Goal: Task Accomplishment & Management: Manage account settings

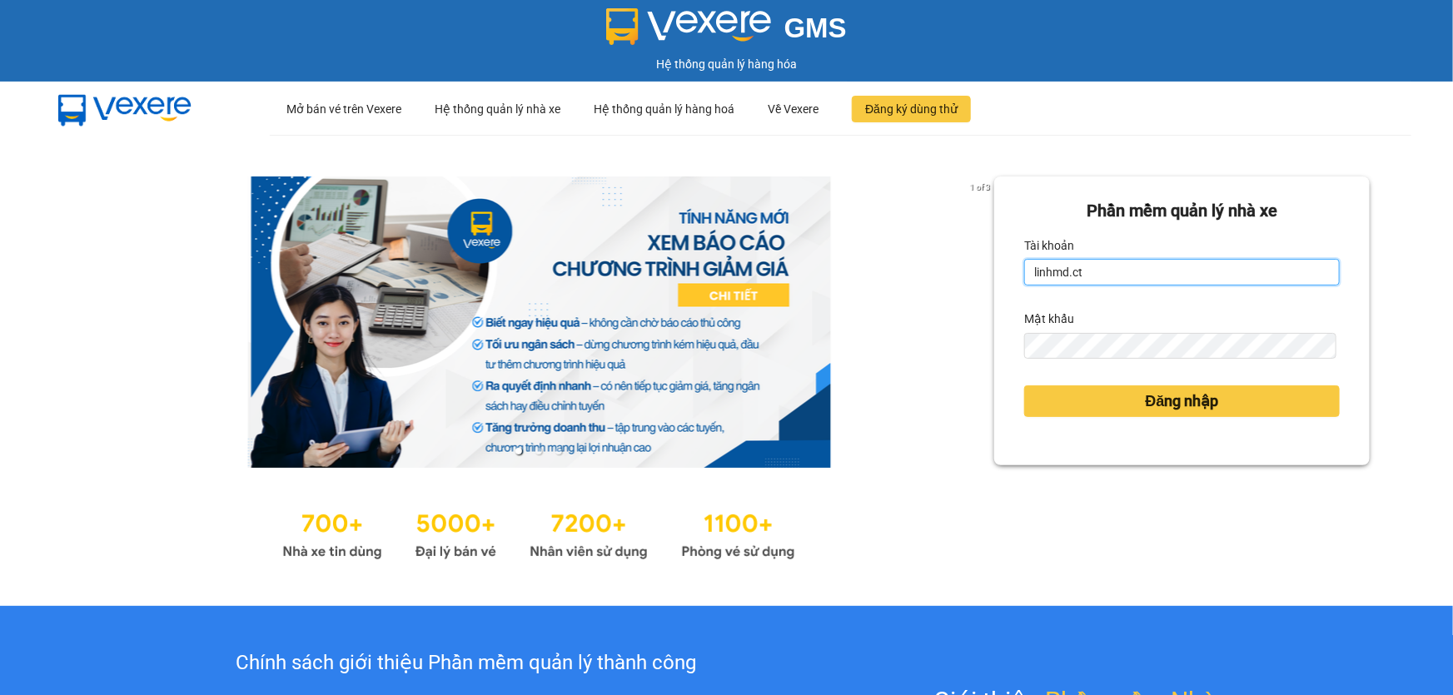
drag, startPoint x: 1077, startPoint y: 272, endPoint x: 923, endPoint y: 271, distance: 154.1
click at [923, 271] on div "1 of 3 Phần mềm quản lý nhà xe Tài khoản linhmd.ct Mật khẩu Đăng nhập" at bounding box center [726, 370] width 1453 height 471
drag, startPoint x: 1081, startPoint y: 272, endPoint x: 1019, endPoint y: 272, distance: 61.6
click at [1024, 272] on input "linhmd.ct" at bounding box center [1182, 272] width 316 height 27
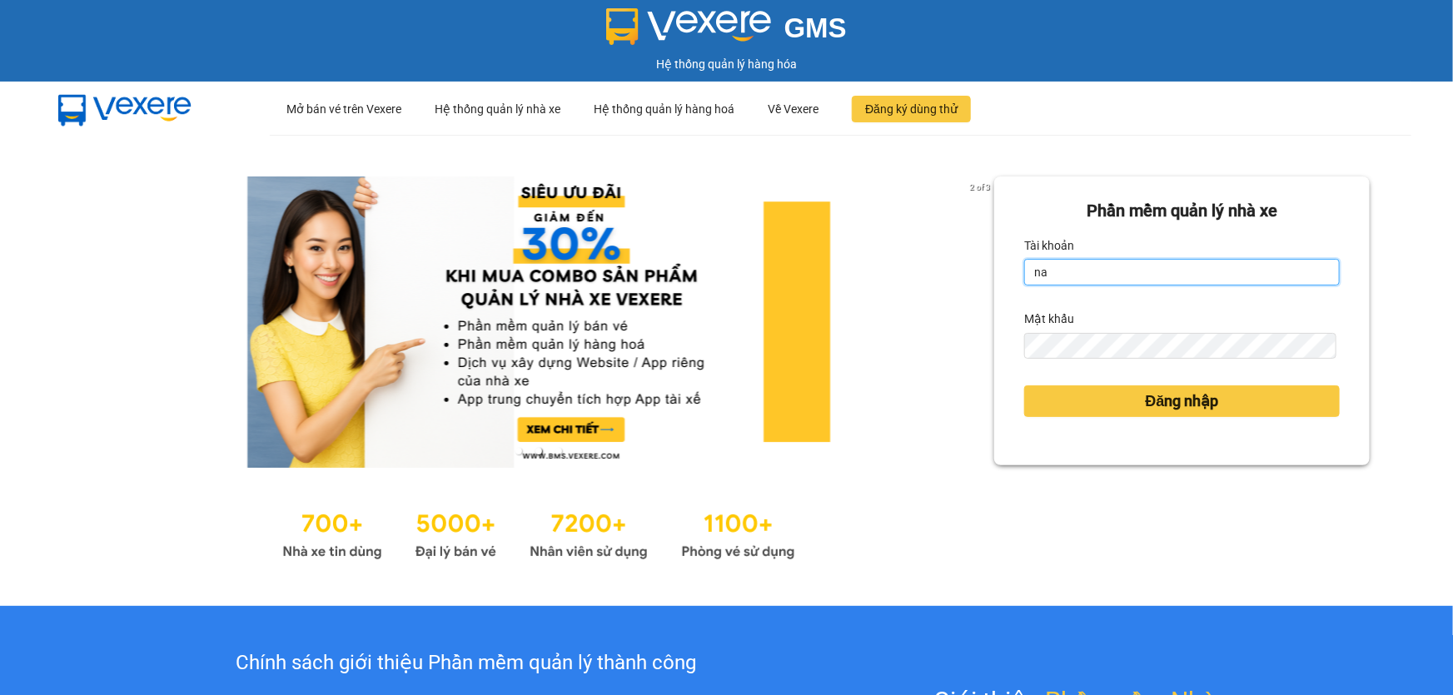
type input "na.ct"
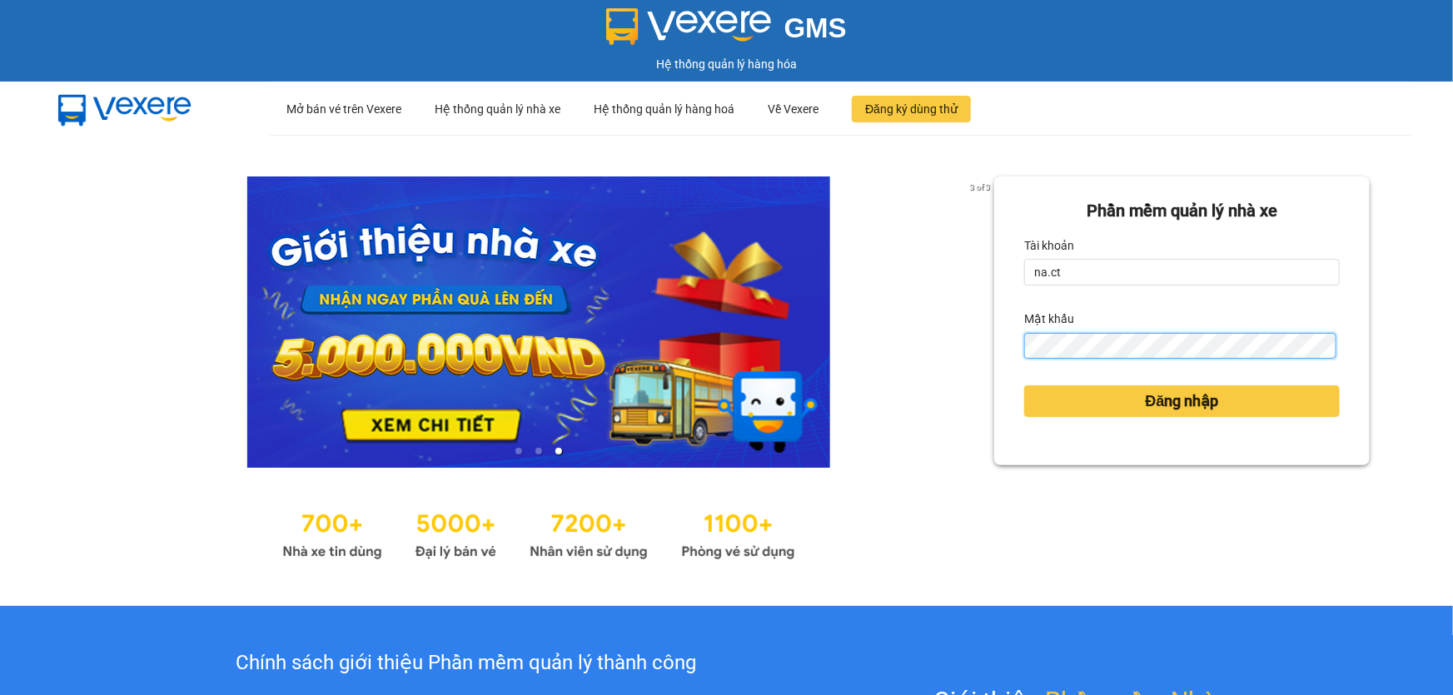
click at [1004, 359] on div "Phần mềm quản lý nhà xe Tài khoản na.ct Mật khẩu Đăng nhập" at bounding box center [1182, 321] width 376 height 289
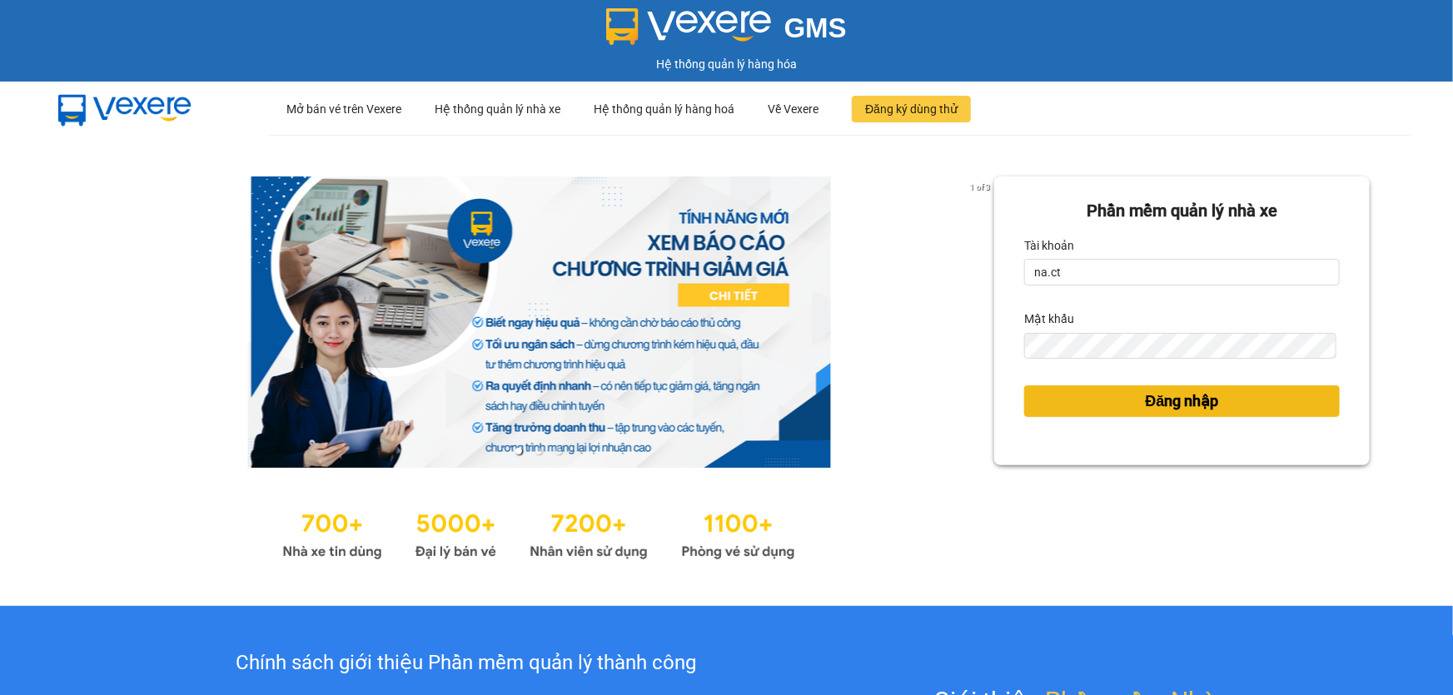
click at [1042, 403] on button "Đăng nhập" at bounding box center [1182, 402] width 316 height 32
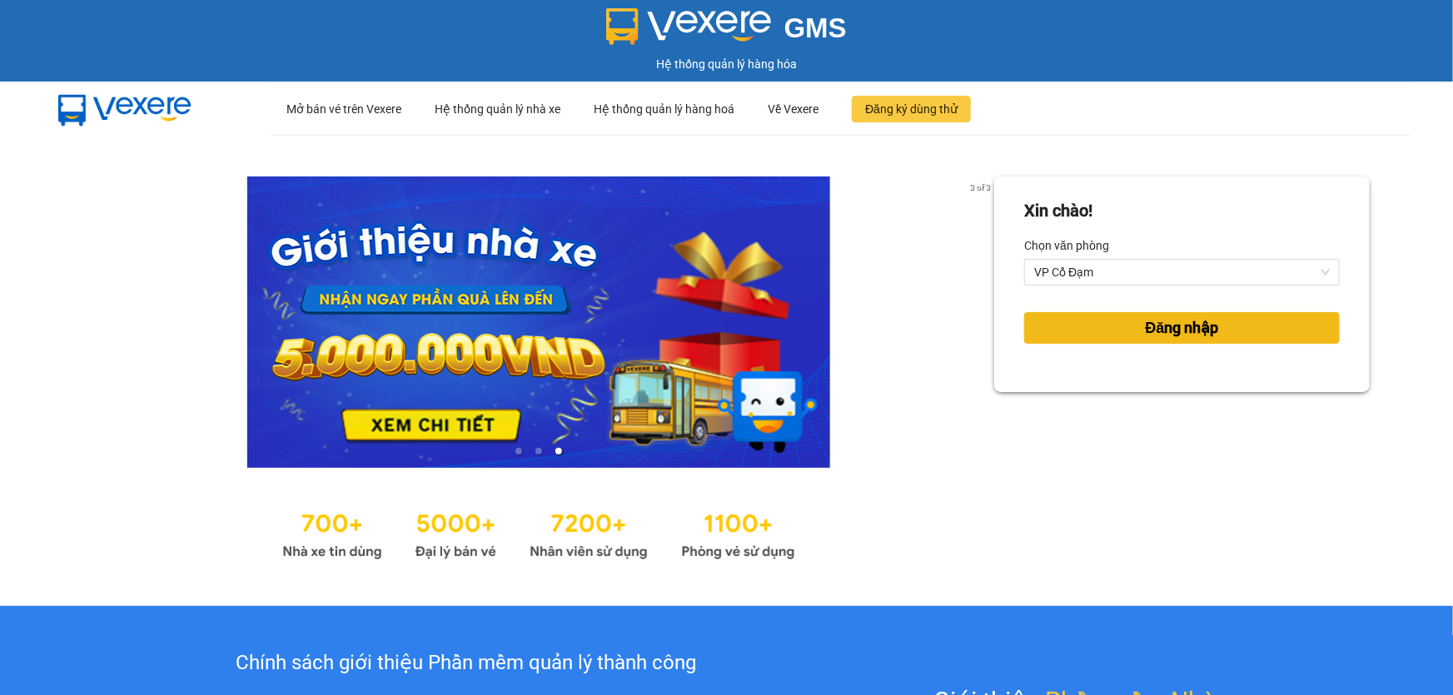
click at [1163, 336] on span "Đăng nhập" at bounding box center [1182, 327] width 73 height 23
click at [1165, 336] on span "Đăng nhập" at bounding box center [1182, 327] width 73 height 23
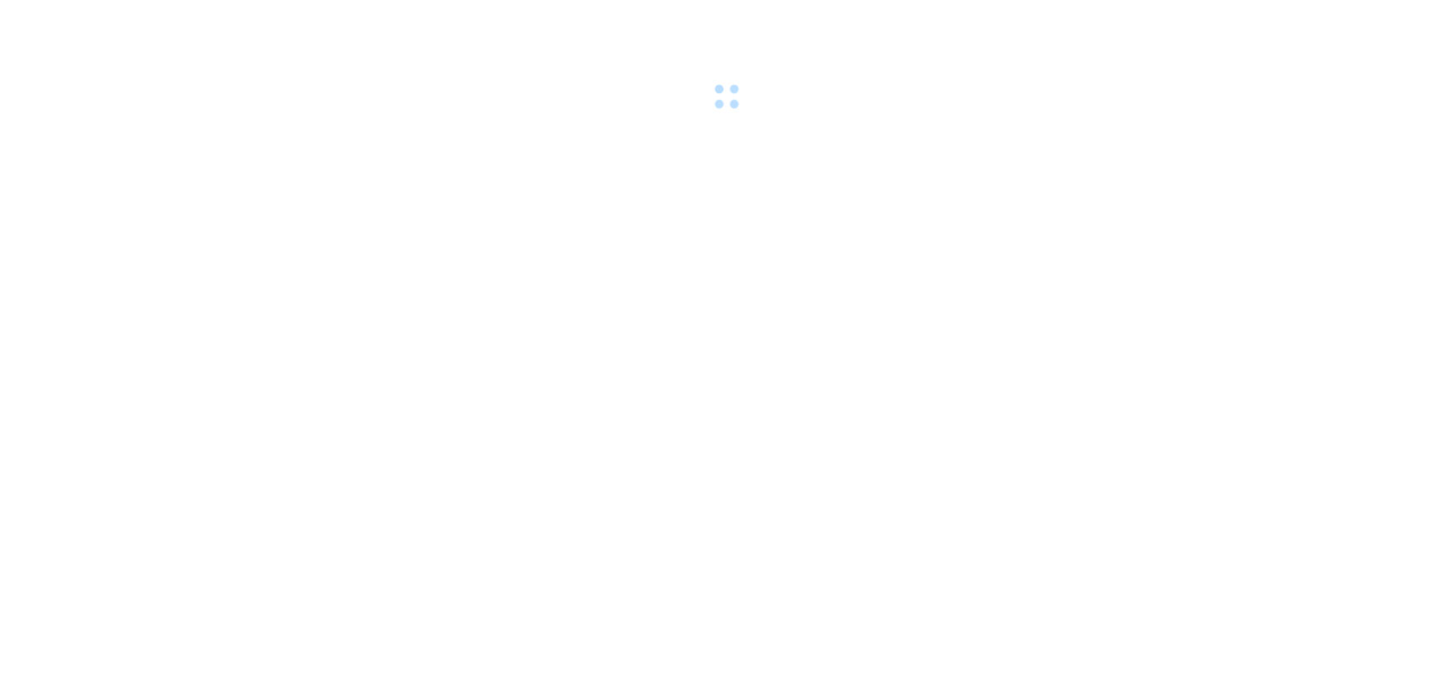
click at [1160, 332] on body at bounding box center [726, 347] width 1453 height 695
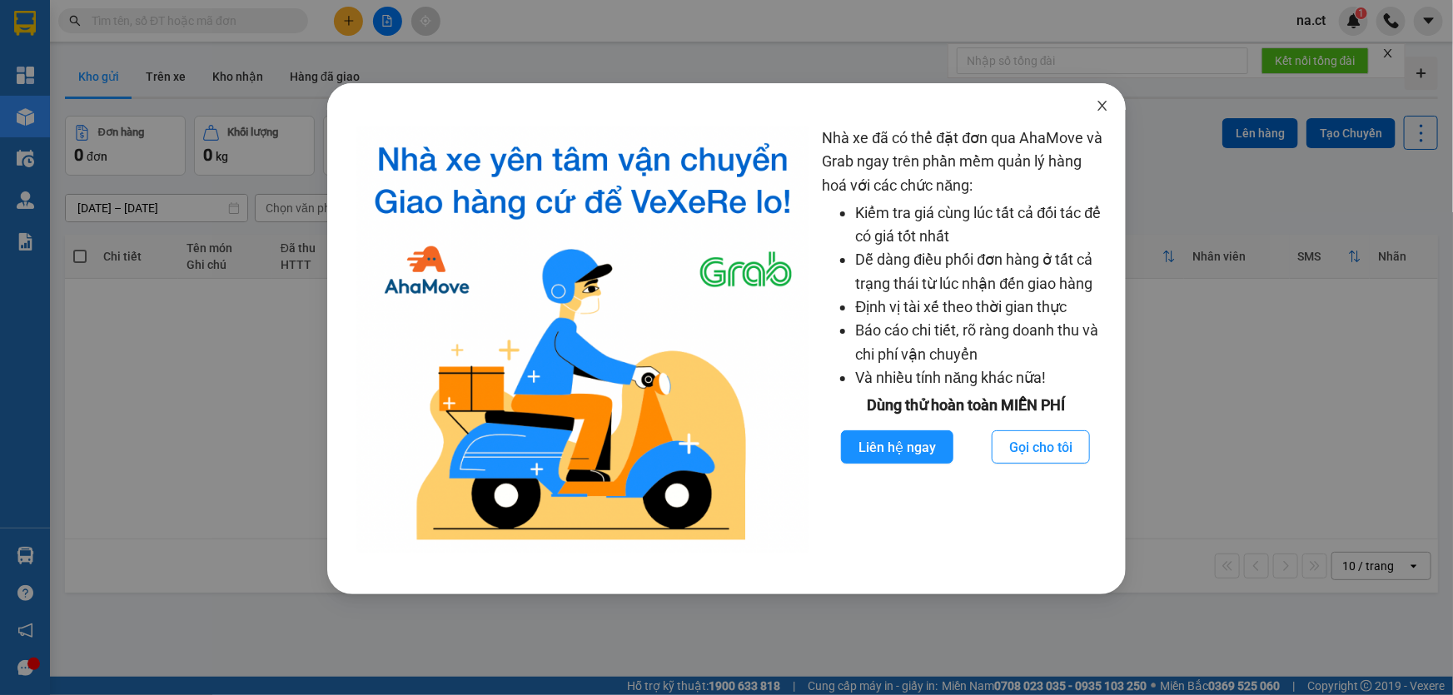
click at [1097, 105] on icon "close" at bounding box center [1102, 105] width 13 height 13
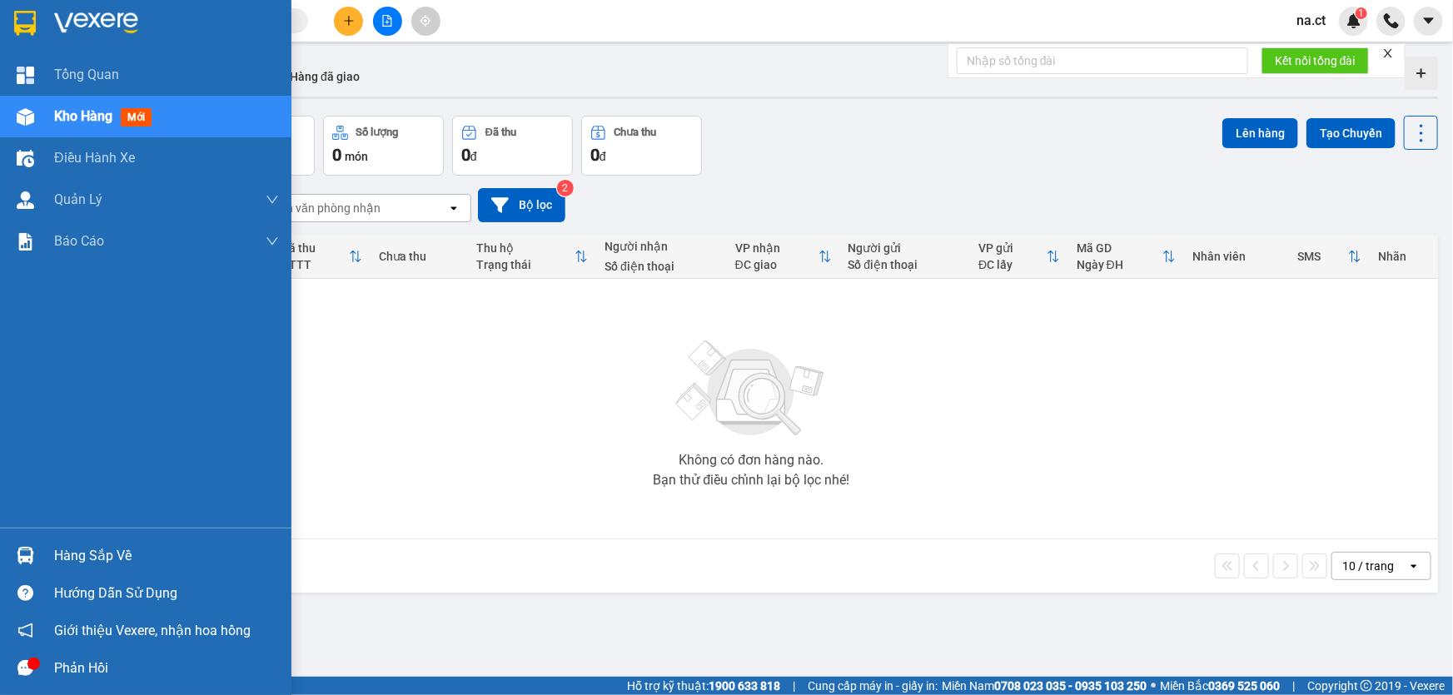
click at [64, 117] on span "Kho hàng" at bounding box center [83, 116] width 58 height 16
click at [68, 117] on span "Kho hàng" at bounding box center [83, 116] width 58 height 16
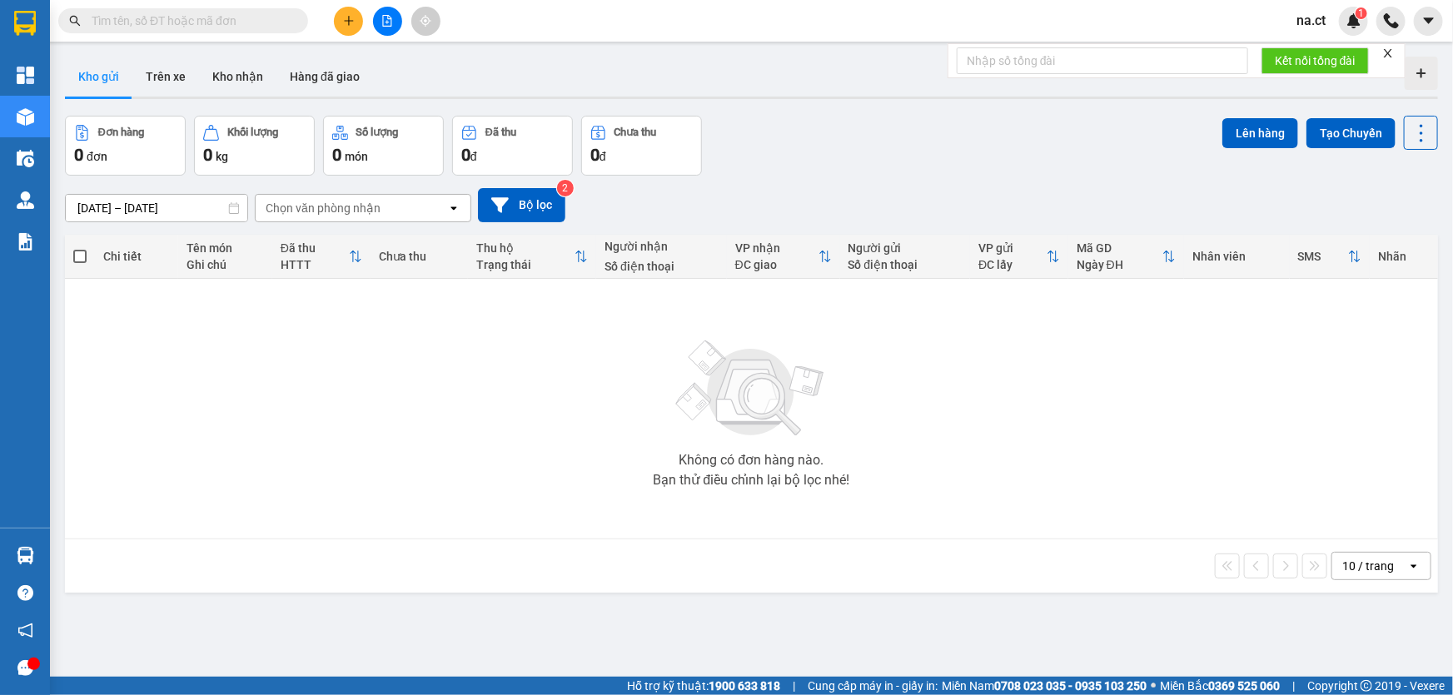
click at [107, 76] on button "Kho gửi" at bounding box center [98, 77] width 67 height 40
